Goal: Task Accomplishment & Management: Complete application form

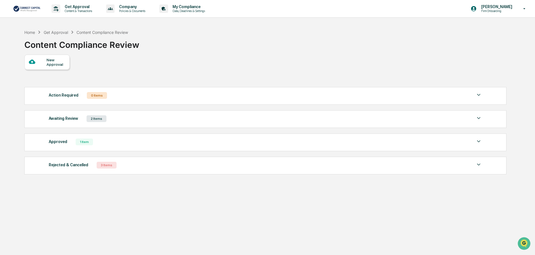
click at [93, 120] on div "2 Items" at bounding box center [97, 118] width 20 height 7
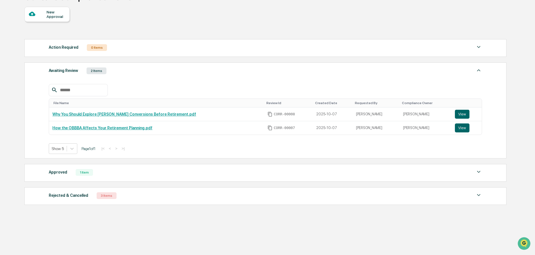
scroll to position [48, 0]
click at [131, 114] on link "Why You Should Explore [PERSON_NAME] Conversions Before Retirement.pdf" at bounding box center [124, 113] width 144 height 4
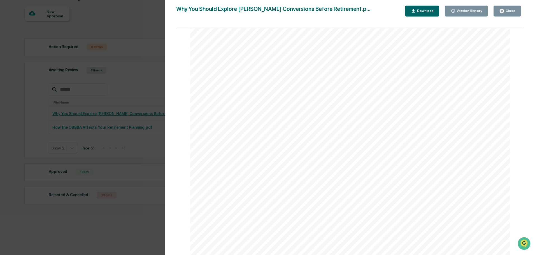
scroll to position [560, 0]
click at [151, 23] on div "Version History [DATE] 07:48 PM [PERSON_NAME] Why You Should Explore [PERSON_NA…" at bounding box center [267, 127] width 535 height 255
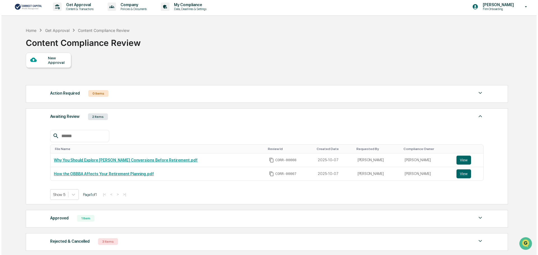
scroll to position [0, 0]
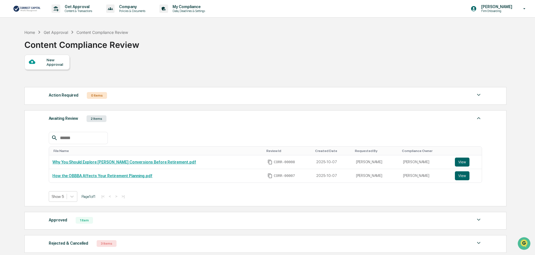
click at [54, 63] on div "New Approval" at bounding box center [55, 62] width 19 height 9
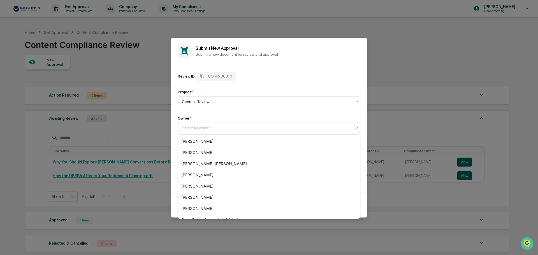
click at [292, 129] on div at bounding box center [267, 128] width 170 height 6
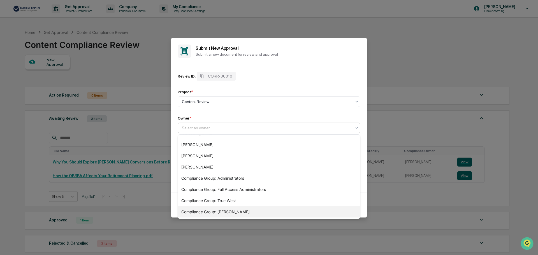
click at [267, 213] on div "Compliance Group: [PERSON_NAME]" at bounding box center [269, 211] width 182 height 11
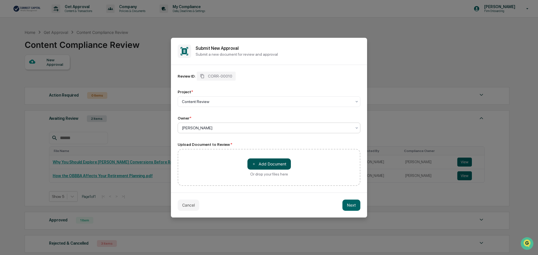
click at [280, 162] on button "＋ Add Document" at bounding box center [268, 164] width 43 height 11
click at [354, 203] on button "Next" at bounding box center [351, 205] width 18 height 11
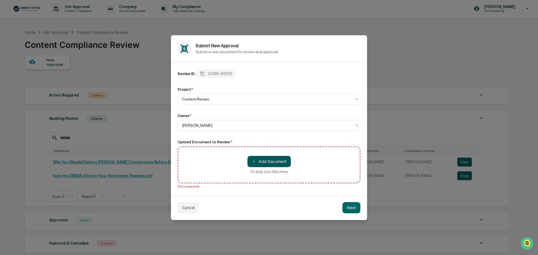
click at [275, 163] on button "＋ Add Document" at bounding box center [268, 161] width 43 height 11
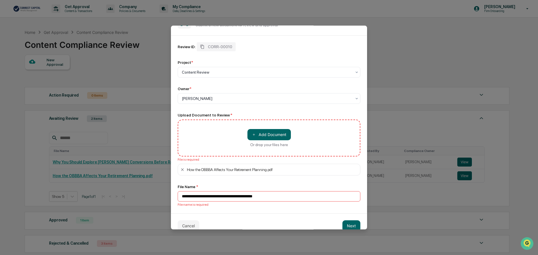
scroll to position [26, 0]
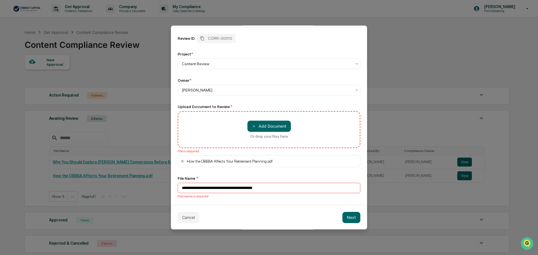
click at [345, 215] on button "Next" at bounding box center [351, 217] width 18 height 11
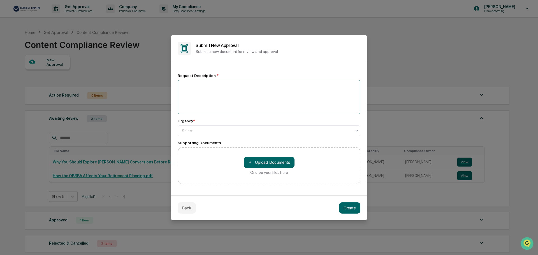
click at [238, 94] on textarea at bounding box center [269, 97] width 183 height 34
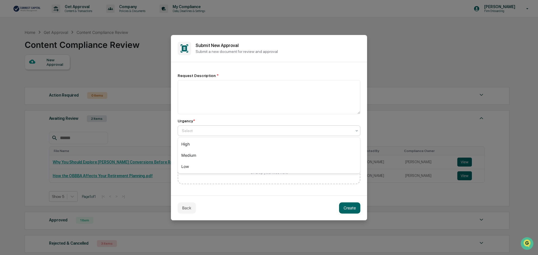
click at [204, 126] on div "Select" at bounding box center [269, 130] width 183 height 11
click at [232, 200] on div "Back Create" at bounding box center [269, 207] width 196 height 25
click at [212, 131] on div at bounding box center [267, 131] width 170 height 6
click at [192, 206] on button "Back" at bounding box center [187, 207] width 18 height 11
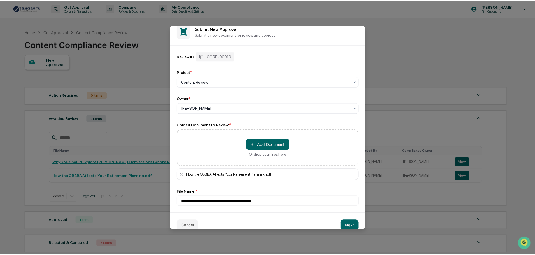
scroll to position [16, 0]
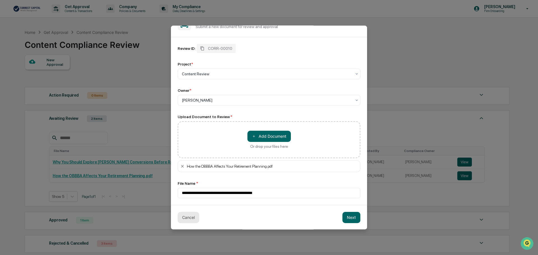
click at [186, 213] on button "Cancel" at bounding box center [189, 217] width 22 height 11
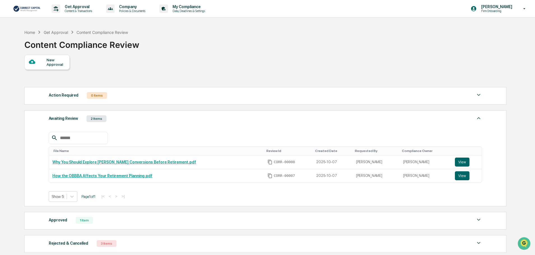
click at [187, 75] on div "New Approval Action Required 0 Items No data to display Show 5 Page 1 of 0 |< <…" at bounding box center [264, 155] width 481 height 201
